Goal: Information Seeking & Learning: Learn about a topic

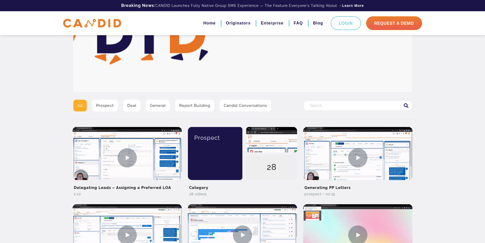
scroll to position [51, 0]
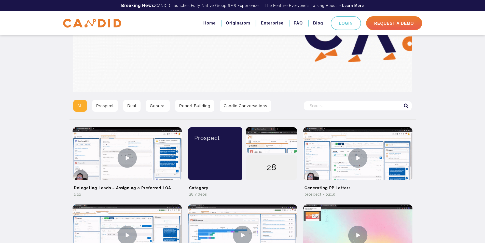
click at [101, 106] on link "Prospect" at bounding box center [105, 106] width 26 height 12
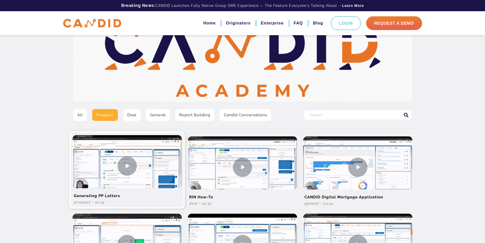
scroll to position [25, 0]
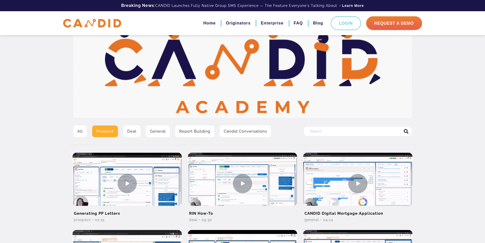
click at [130, 132] on link "Deal" at bounding box center [131, 131] width 17 height 12
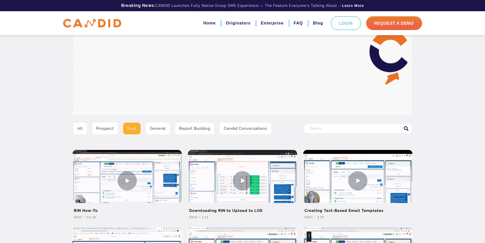
scroll to position [25, 0]
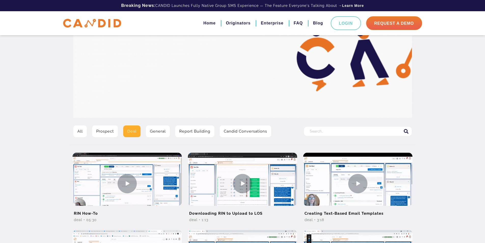
click at [163, 131] on link "General" at bounding box center [158, 131] width 24 height 12
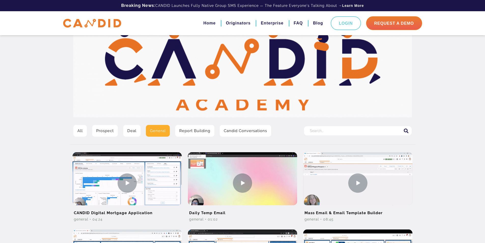
scroll to position [25, 0]
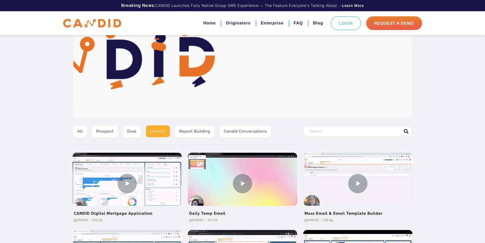
click at [189, 134] on link "Report Building" at bounding box center [194, 131] width 39 height 12
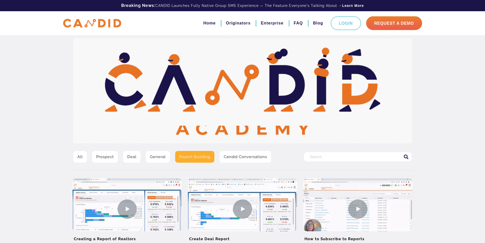
click at [232, 155] on link "Candid Conversations" at bounding box center [245, 157] width 51 height 12
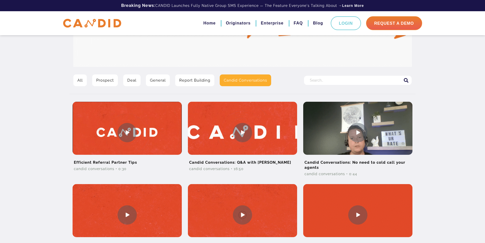
scroll to position [25, 0]
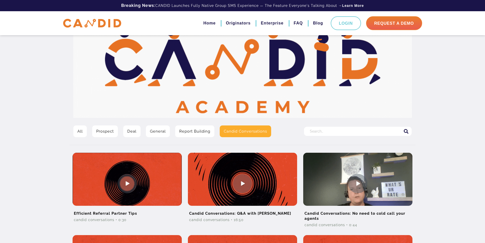
click at [78, 131] on link "All" at bounding box center [79, 131] width 13 height 12
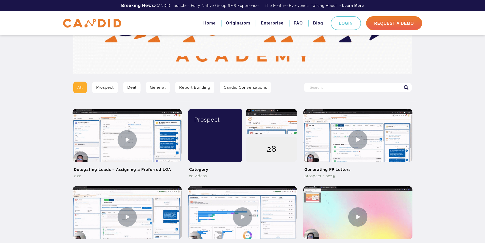
scroll to position [76, 0]
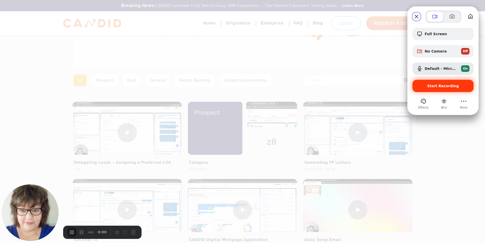
click at [439, 86] on span "Start Recording" at bounding box center [443, 86] width 32 height 4
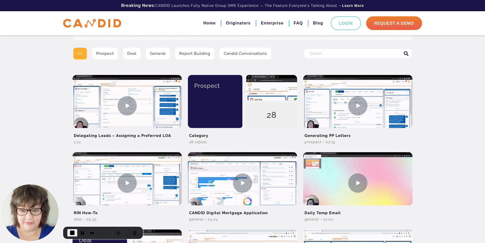
scroll to position [102, 0]
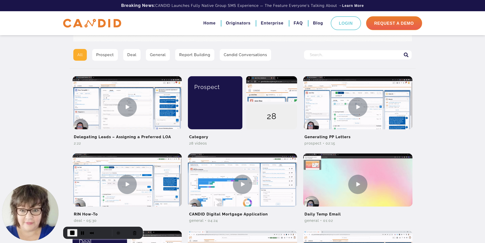
click at [105, 56] on link "Prospect" at bounding box center [105, 55] width 26 height 12
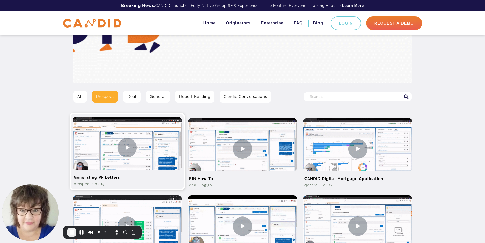
scroll to position [76, 0]
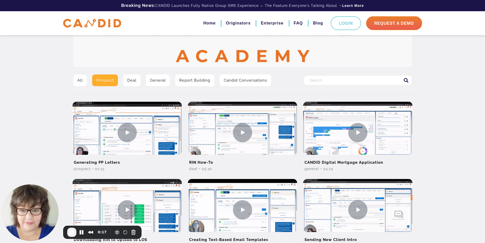
click at [130, 79] on link "Deal" at bounding box center [131, 80] width 17 height 12
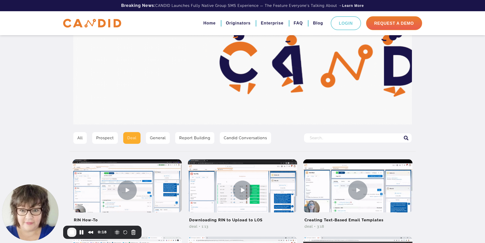
scroll to position [76, 0]
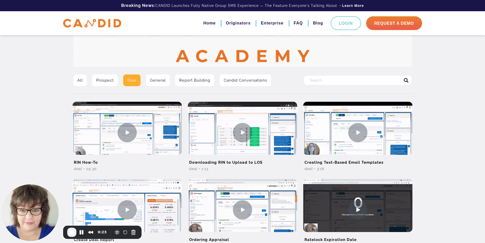
click at [159, 77] on link "General" at bounding box center [158, 80] width 24 height 12
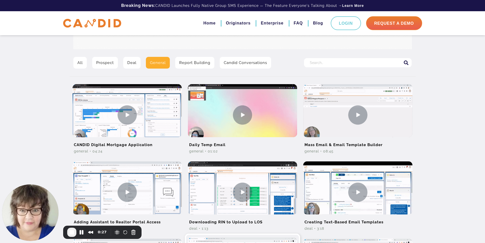
scroll to position [76, 0]
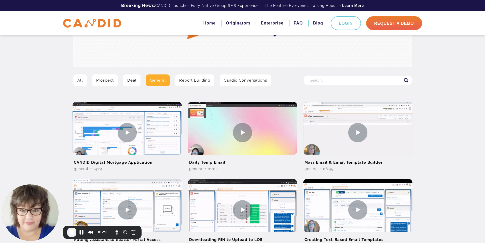
click at [130, 84] on link "Deal" at bounding box center [131, 80] width 17 height 12
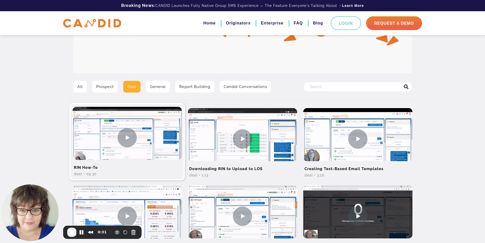
scroll to position [76, 0]
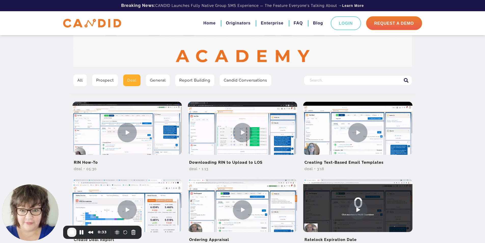
click at [195, 82] on link "Report Building" at bounding box center [194, 80] width 39 height 12
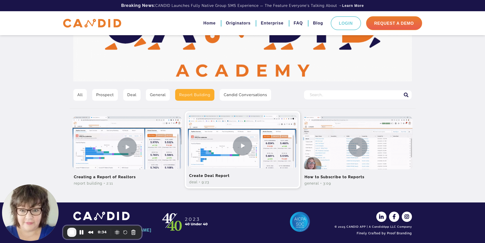
scroll to position [65, 0]
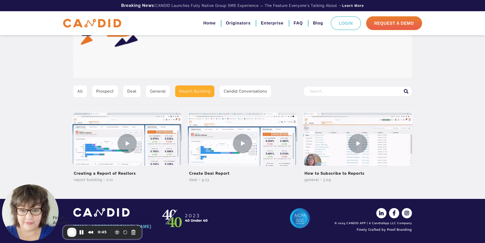
click at [74, 232] on span "End Recording" at bounding box center [72, 232] width 6 height 6
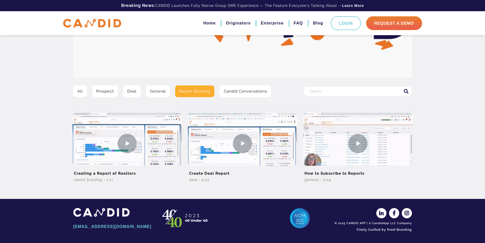
click at [104, 90] on link "Prospect" at bounding box center [105, 91] width 26 height 12
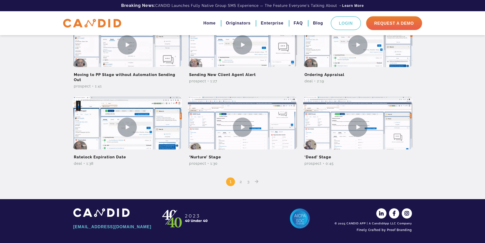
scroll to position [318, 0]
click at [240, 180] on link "2" at bounding box center [241, 181] width 6 height 5
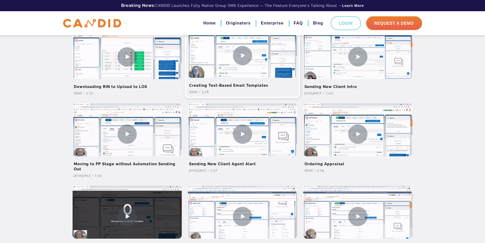
scroll to position [318, 0]
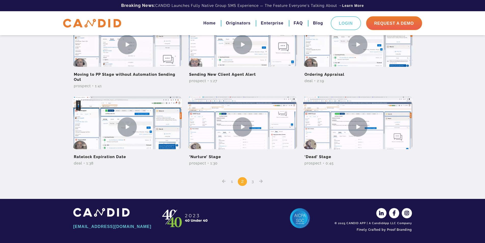
click at [251, 182] on link "3" at bounding box center [253, 181] width 6 height 5
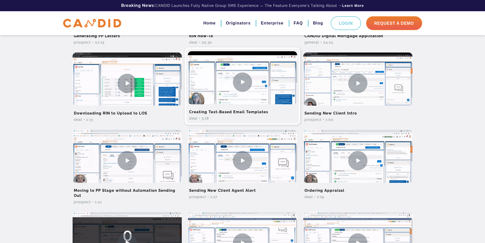
scroll to position [305, 0]
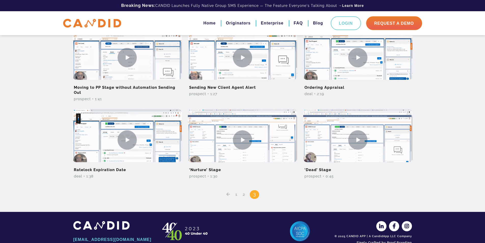
click at [244, 195] on link "2" at bounding box center [244, 194] width 6 height 5
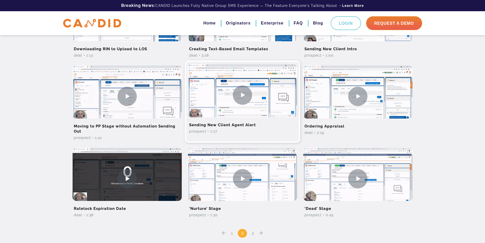
scroll to position [280, 0]
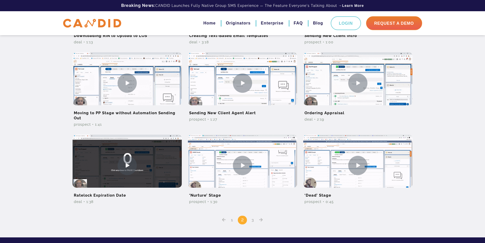
click at [231, 220] on link "1" at bounding box center [232, 219] width 6 height 5
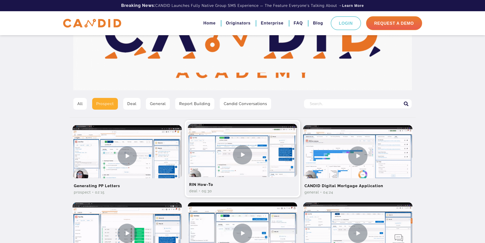
scroll to position [51, 0]
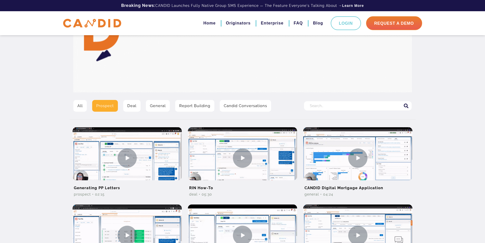
click at [159, 108] on link "General" at bounding box center [158, 106] width 24 height 12
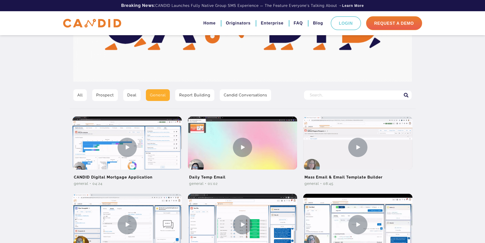
scroll to position [51, 0]
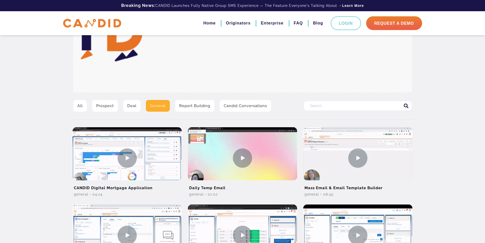
click at [315, 105] on input "Search for:" at bounding box center [358, 105] width 108 height 9
type input "portal"
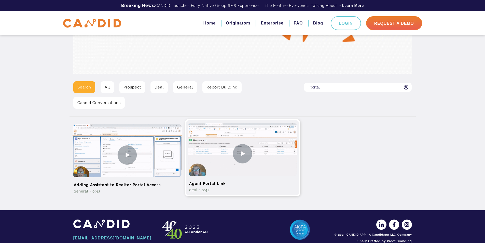
scroll to position [76, 0]
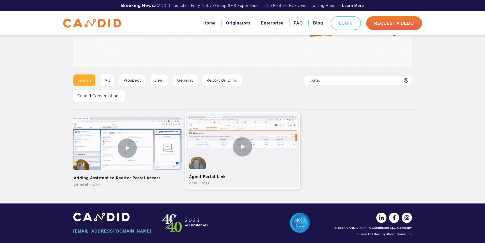
click at [241, 137] on img at bounding box center [242, 146] width 109 height 61
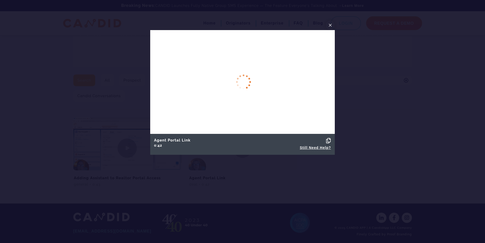
click at [330, 25] on span "×" at bounding box center [330, 25] width 4 height 8
